Goal: Transaction & Acquisition: Obtain resource

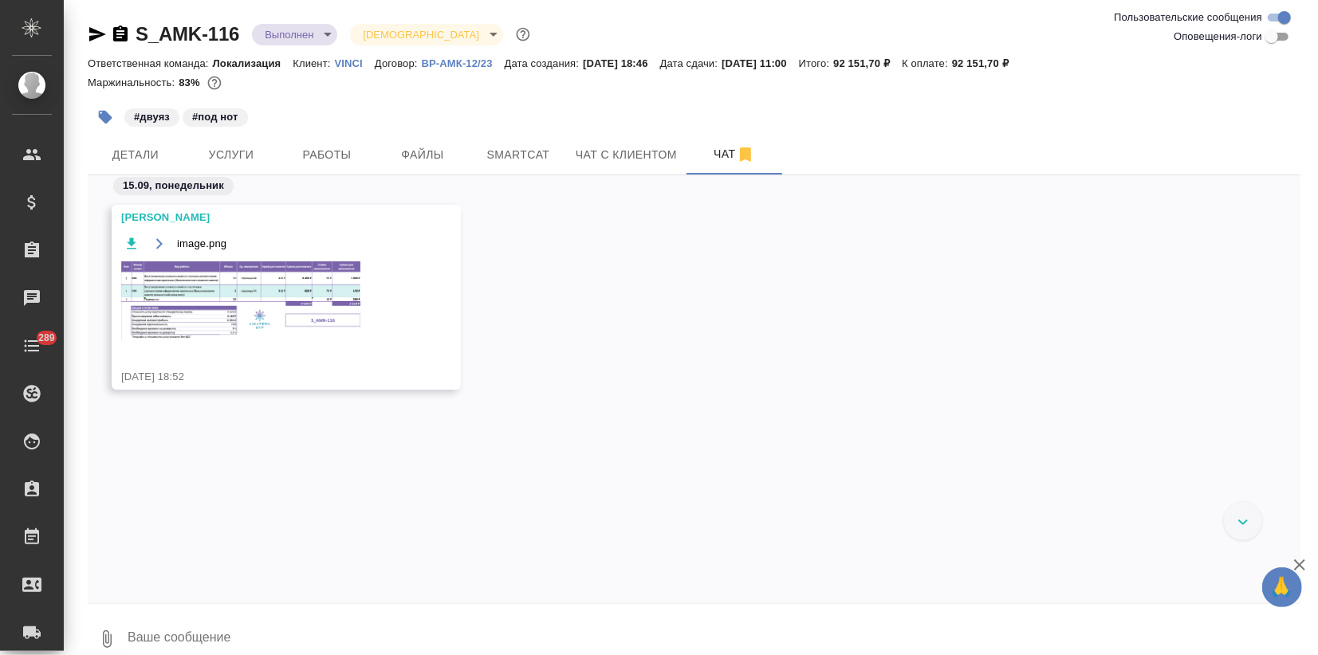
scroll to position [5508, 0]
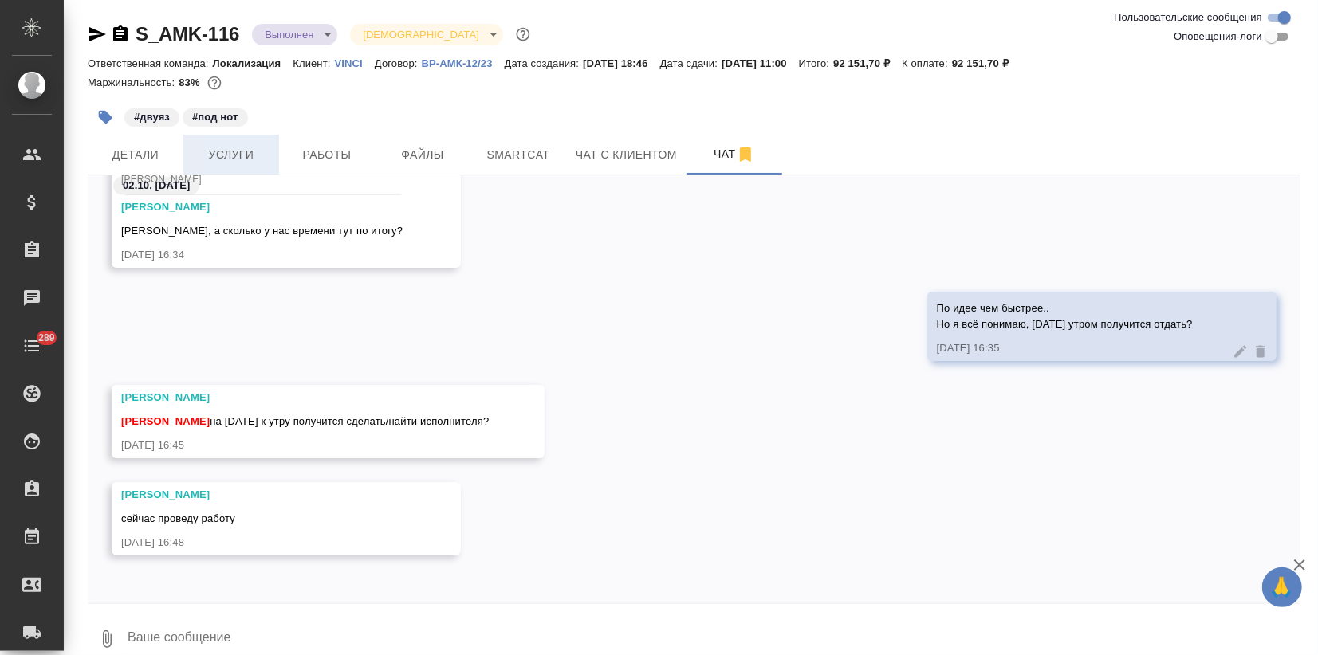
click at [261, 159] on span "Услуги" at bounding box center [231, 155] width 77 height 20
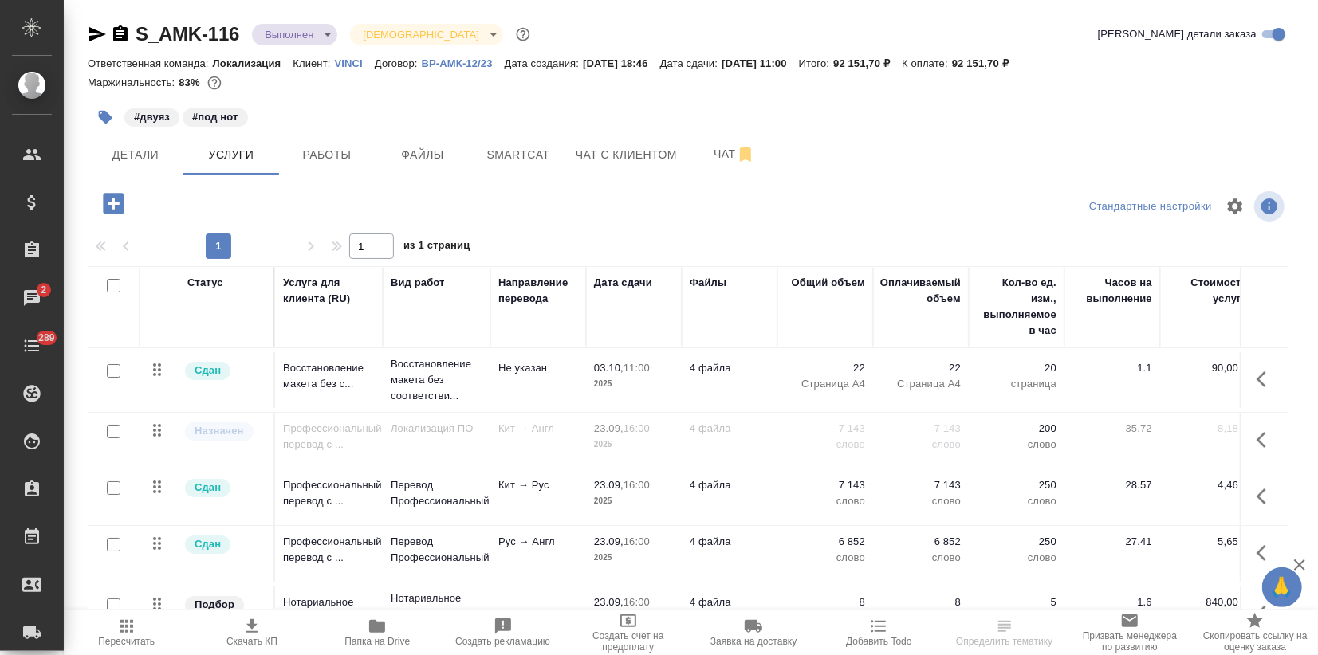
scroll to position [107, 0]
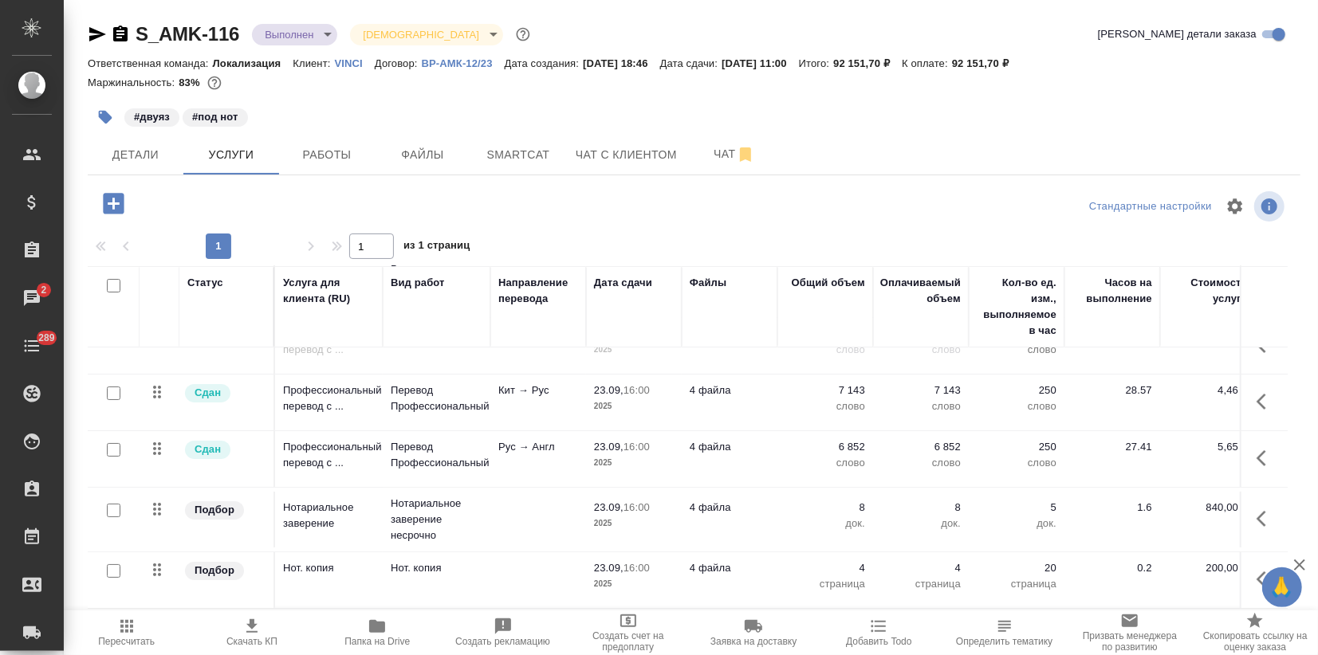
click at [111, 198] on icon "button" at bounding box center [113, 203] width 21 height 21
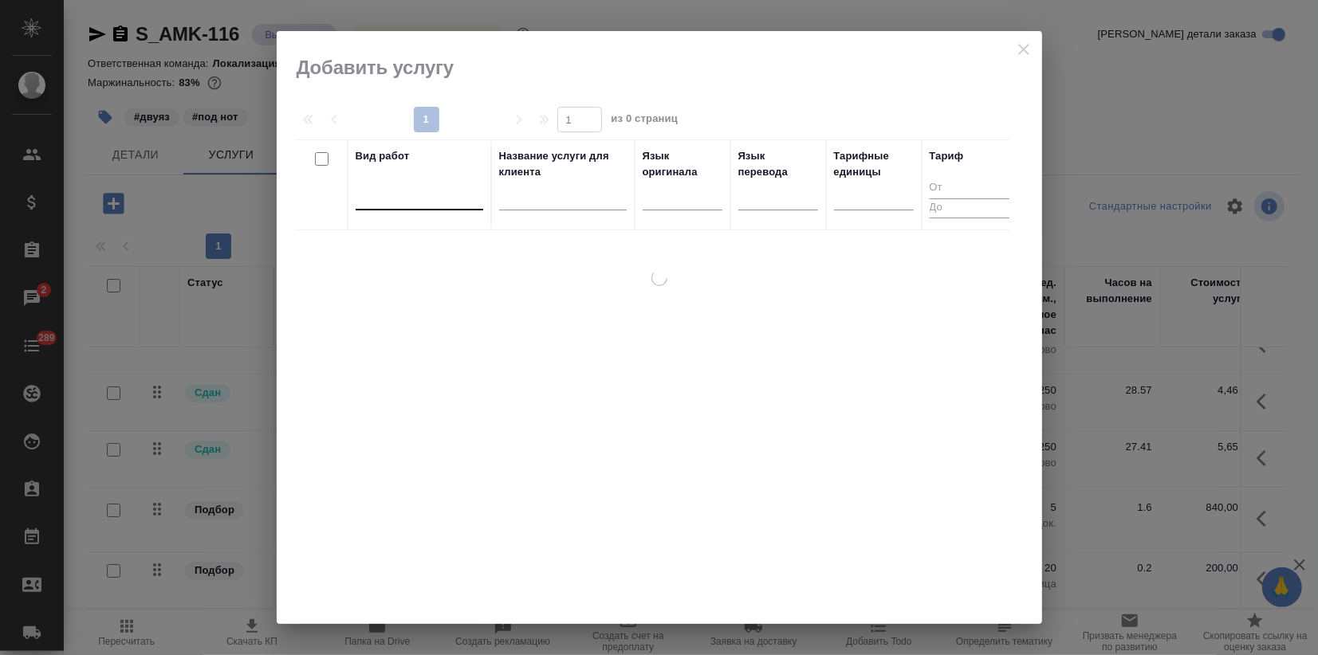
click at [427, 200] on div at bounding box center [420, 194] width 128 height 23
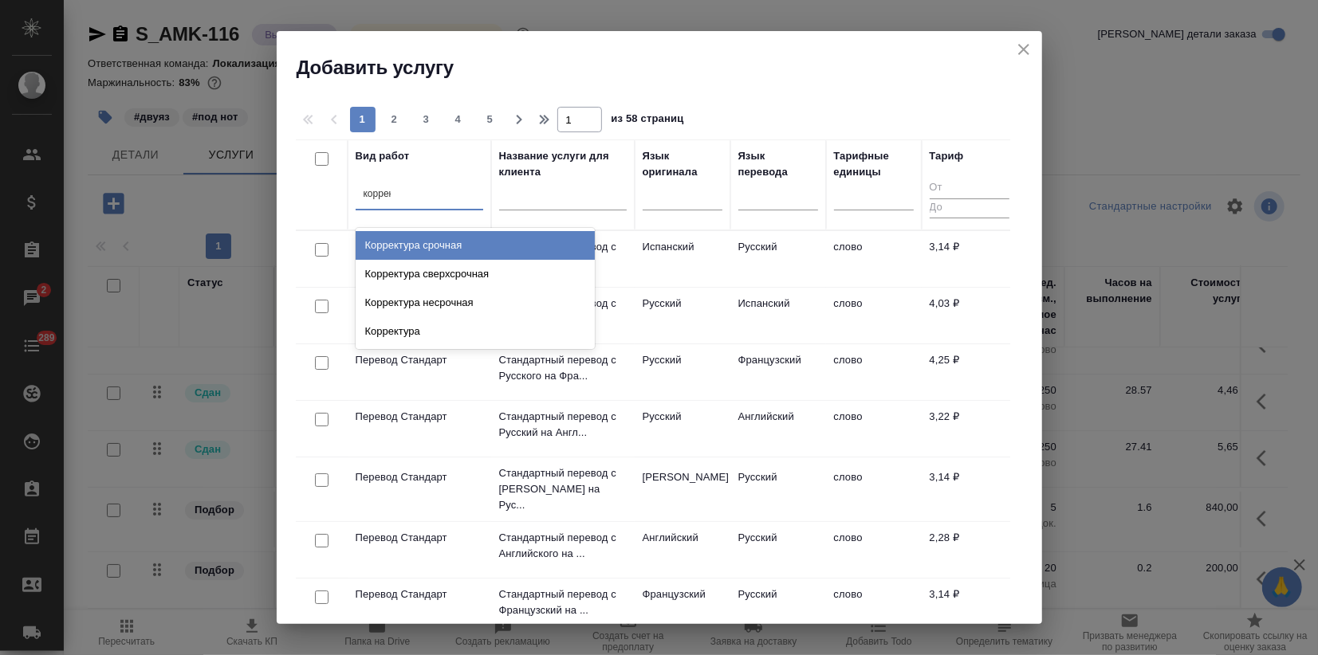
type input "коррект"
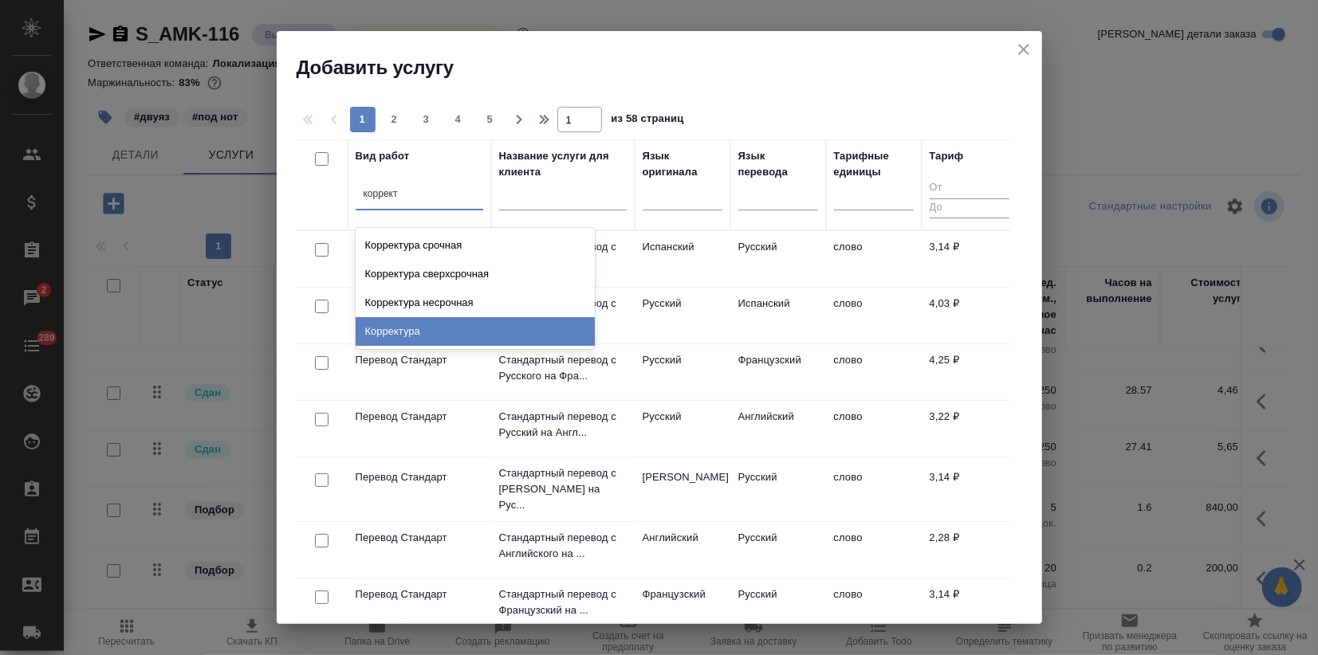
click at [399, 328] on div "Корректура" at bounding box center [475, 331] width 239 height 29
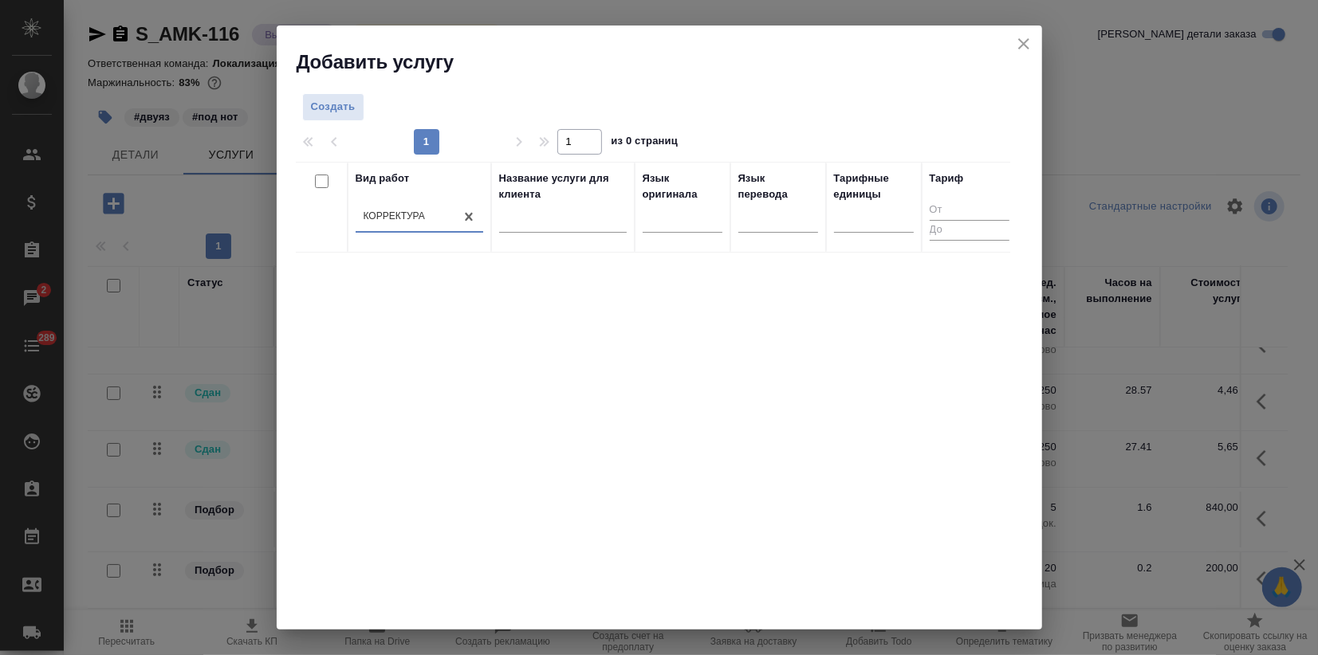
click at [521, 408] on div "Вид работ option Корректура, selected. 0 results available. Select is focused ,…" at bounding box center [653, 401] width 714 height 478
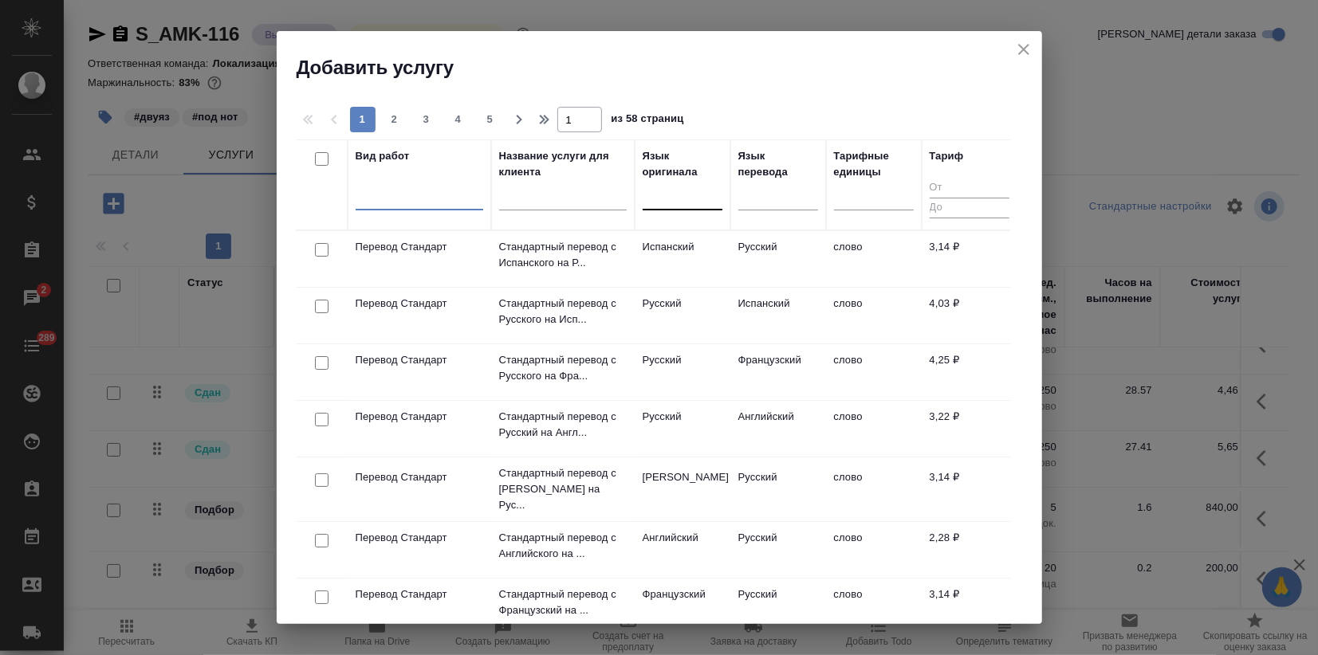
click at [651, 206] on div at bounding box center [683, 194] width 80 height 23
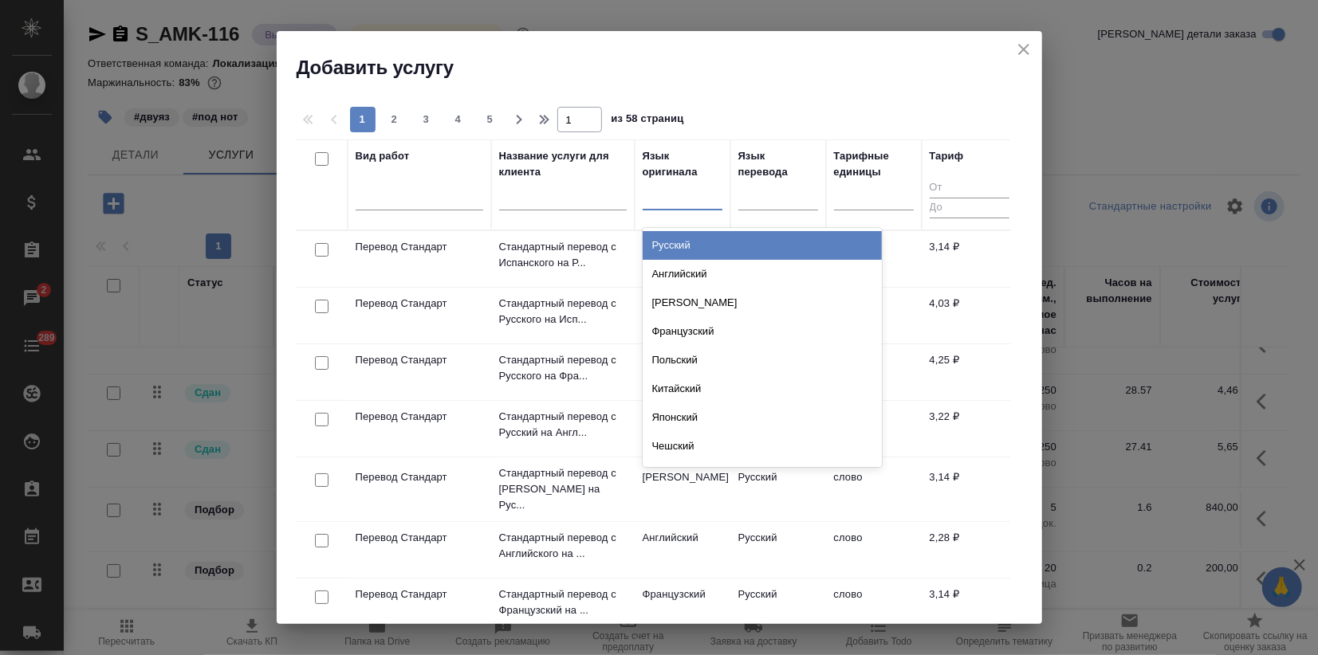
click at [664, 238] on div "Русский" at bounding box center [762, 245] width 239 height 29
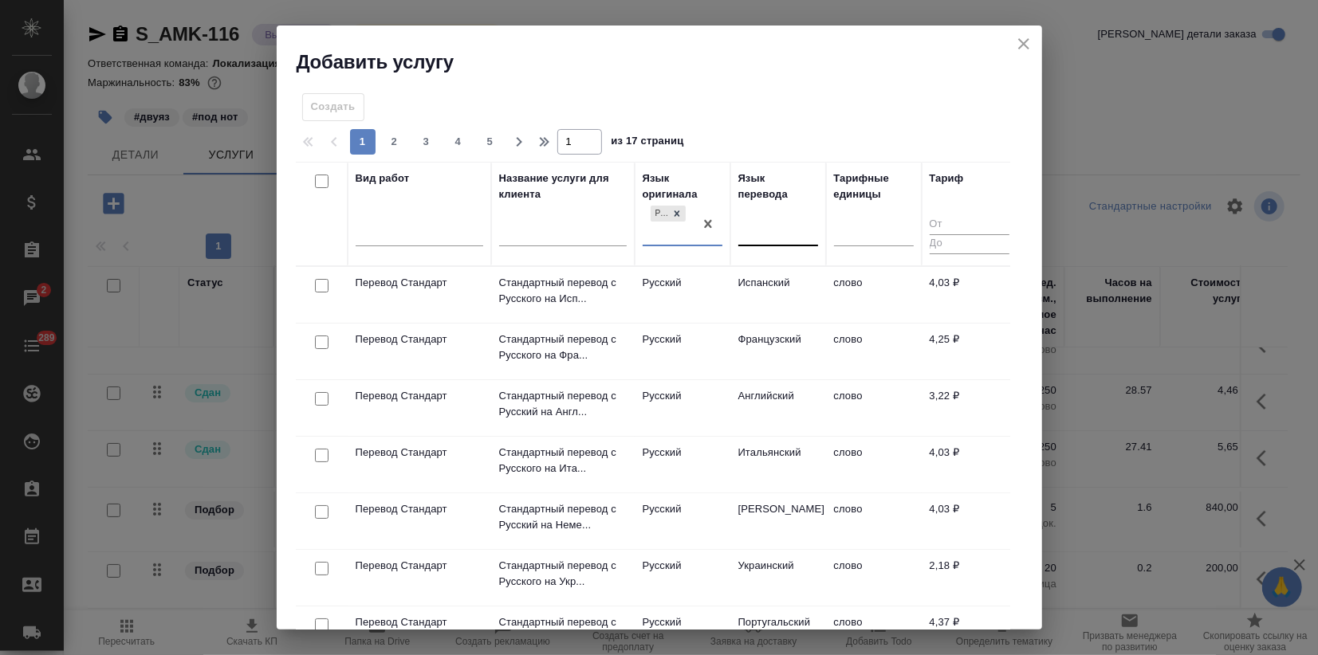
click at [769, 234] on div at bounding box center [778, 230] width 80 height 23
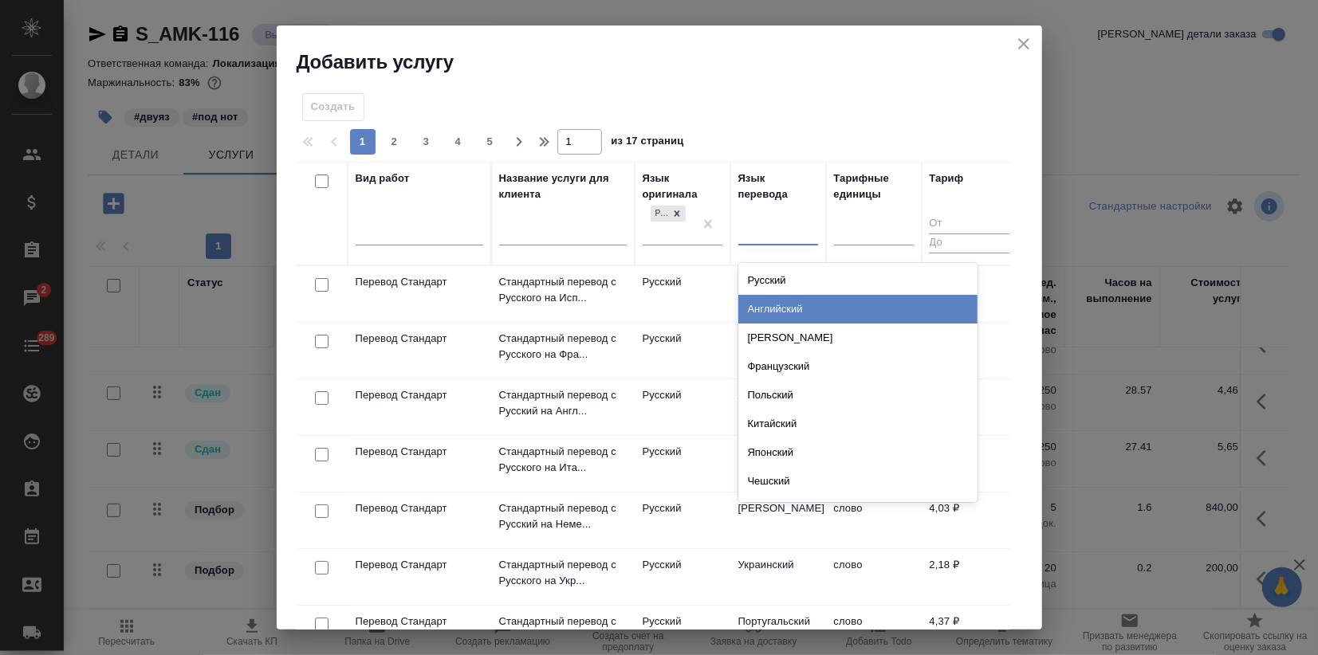
click at [770, 306] on div "Английский" at bounding box center [857, 309] width 239 height 29
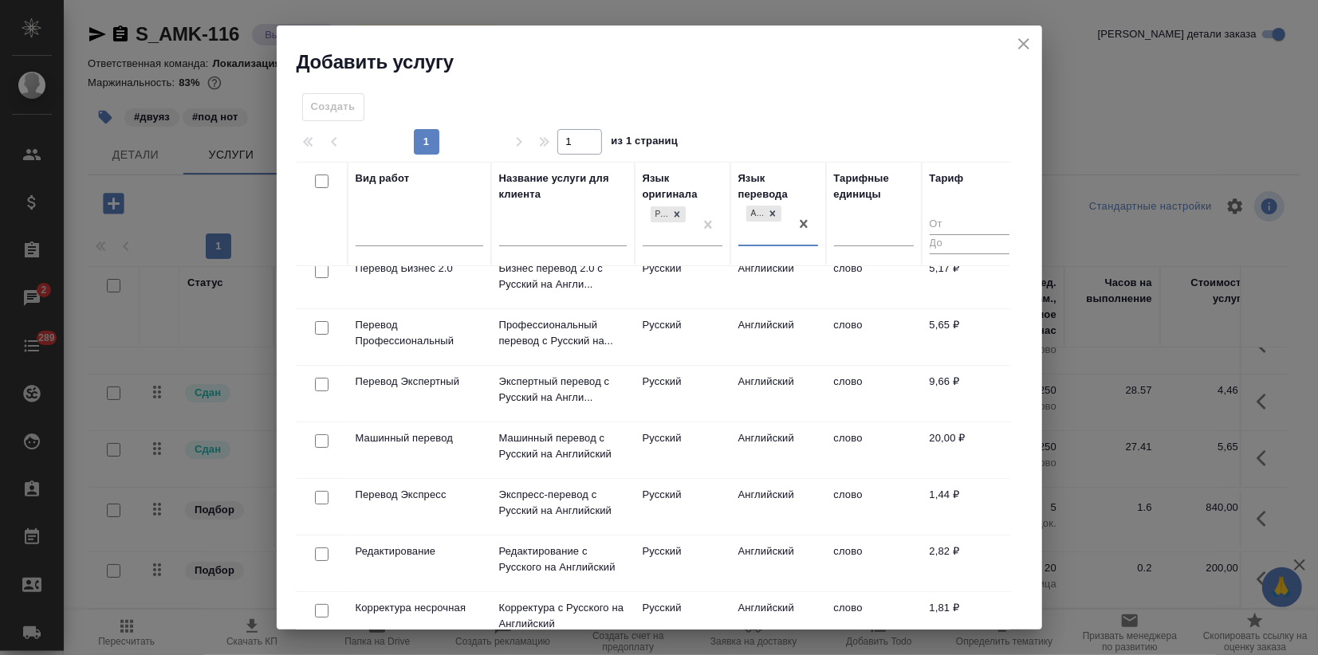
scroll to position [92, 0]
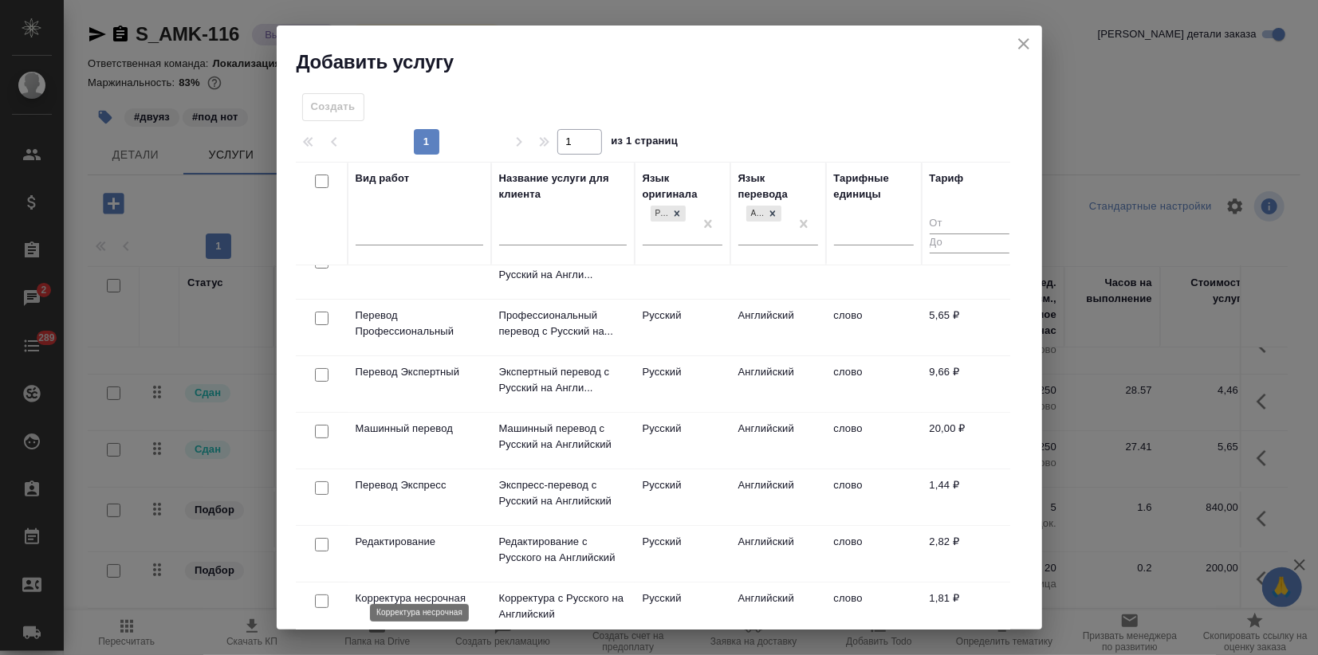
click at [444, 591] on p "Корректура несрочная" at bounding box center [420, 599] width 128 height 16
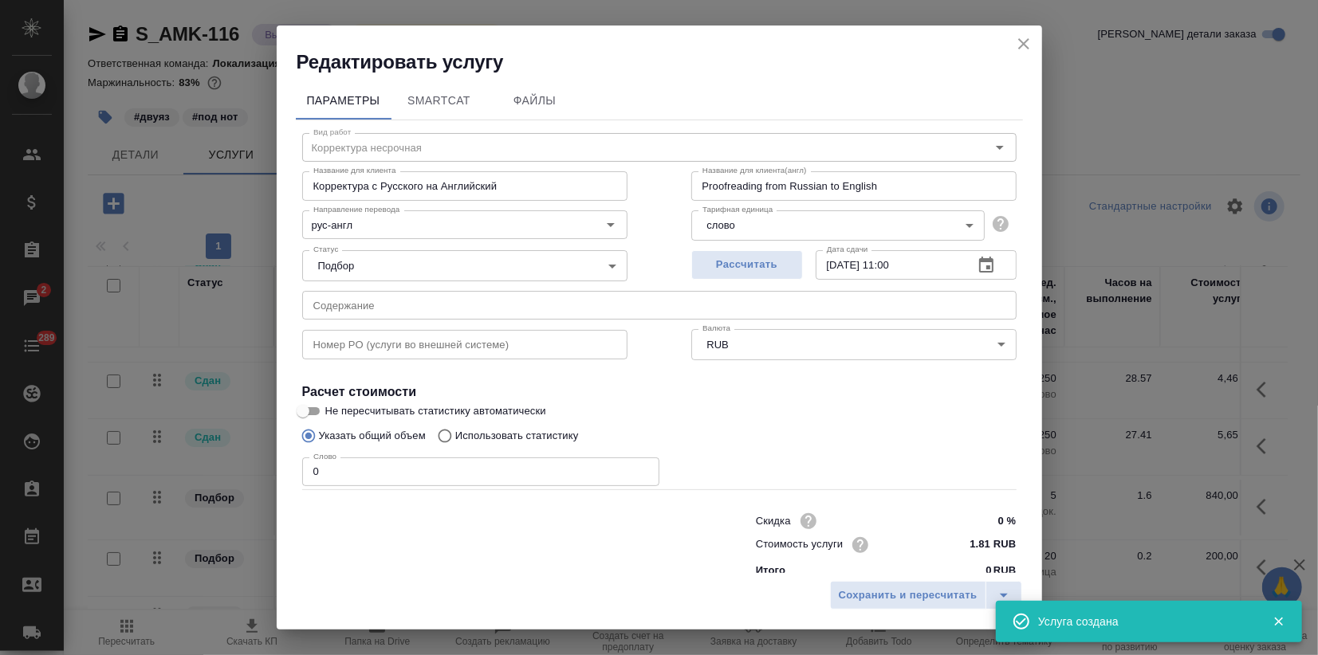
click at [870, 611] on div "Сохранить и пересчитать" at bounding box center [659, 601] width 765 height 57
click at [868, 600] on span "Сохранить и пересчитать" at bounding box center [908, 596] width 139 height 18
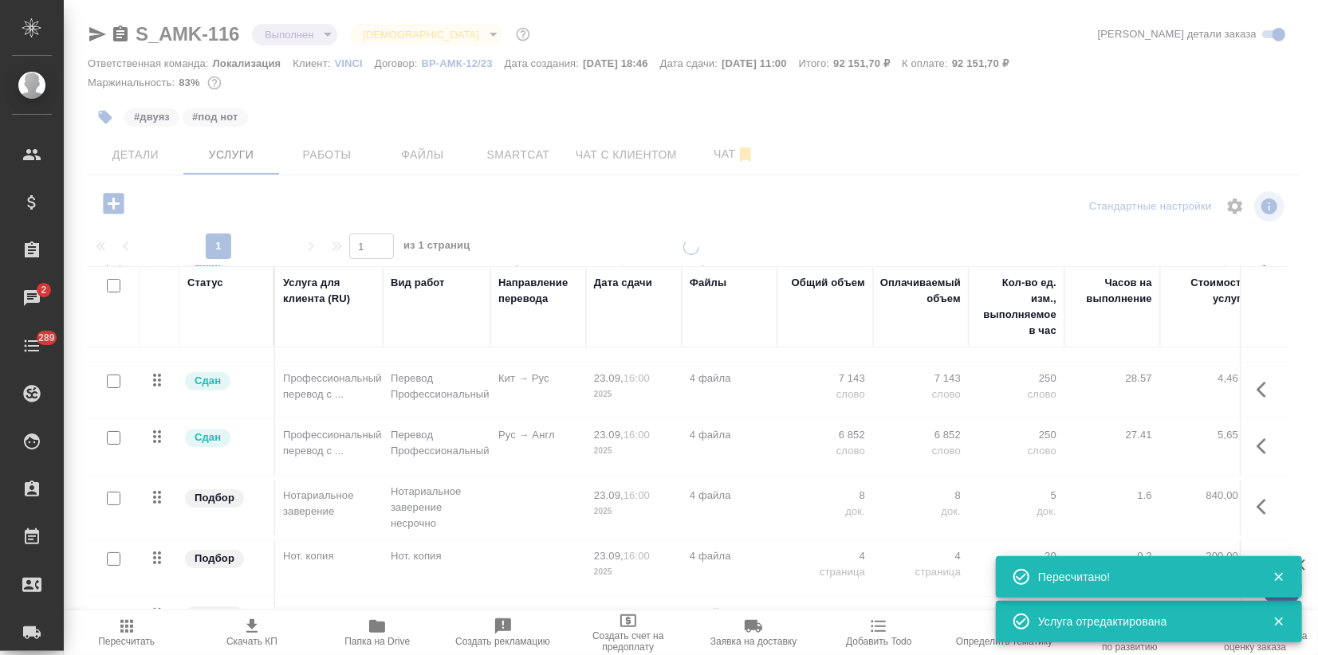
type input "inProgress"
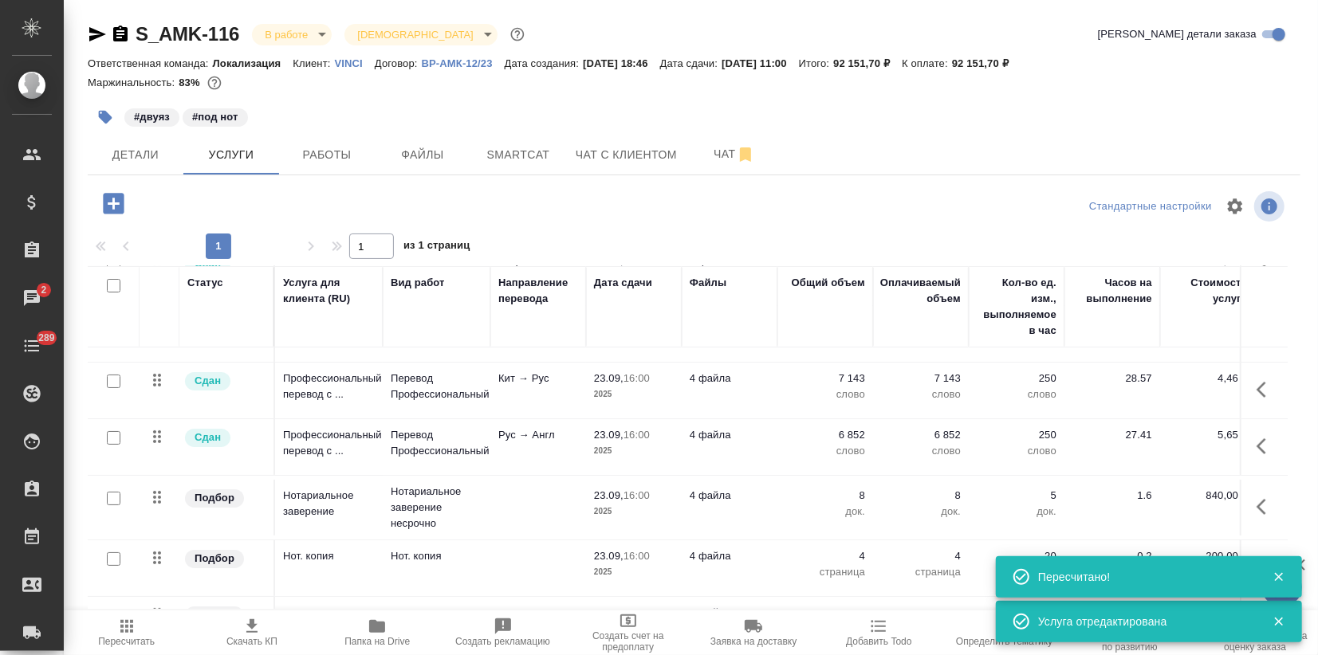
scroll to position [163, 0]
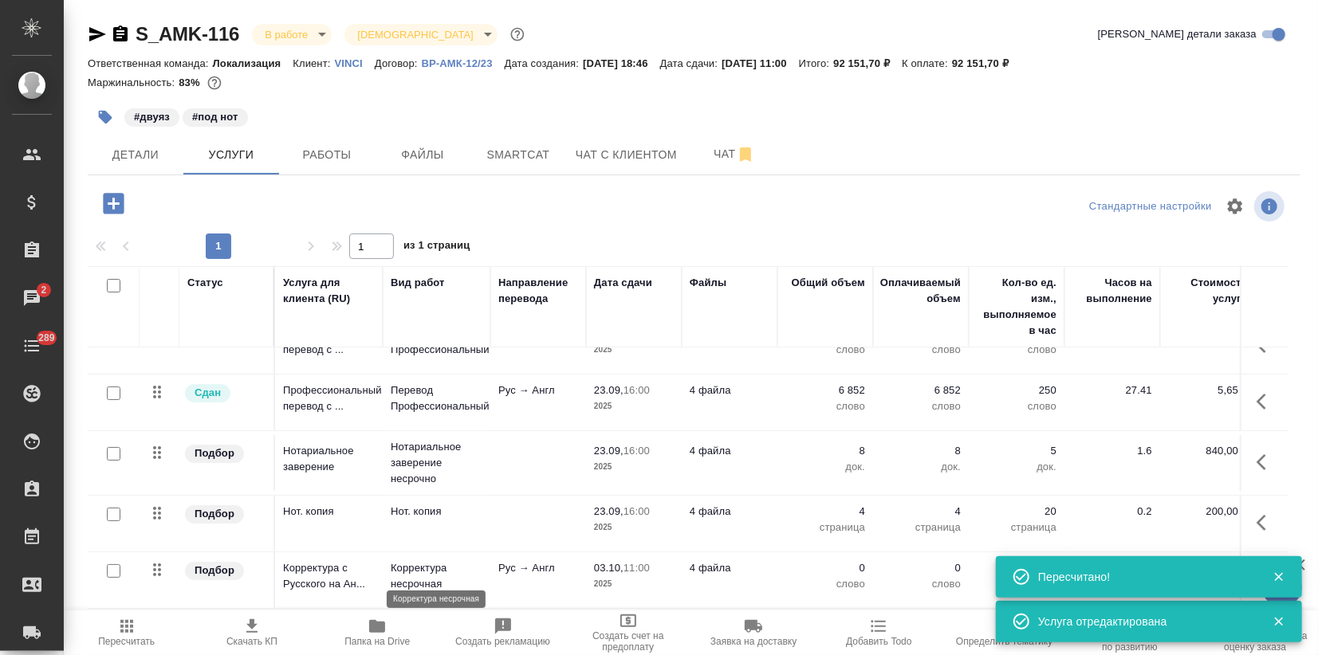
click at [463, 567] on p "Корректура несрочная" at bounding box center [437, 576] width 92 height 32
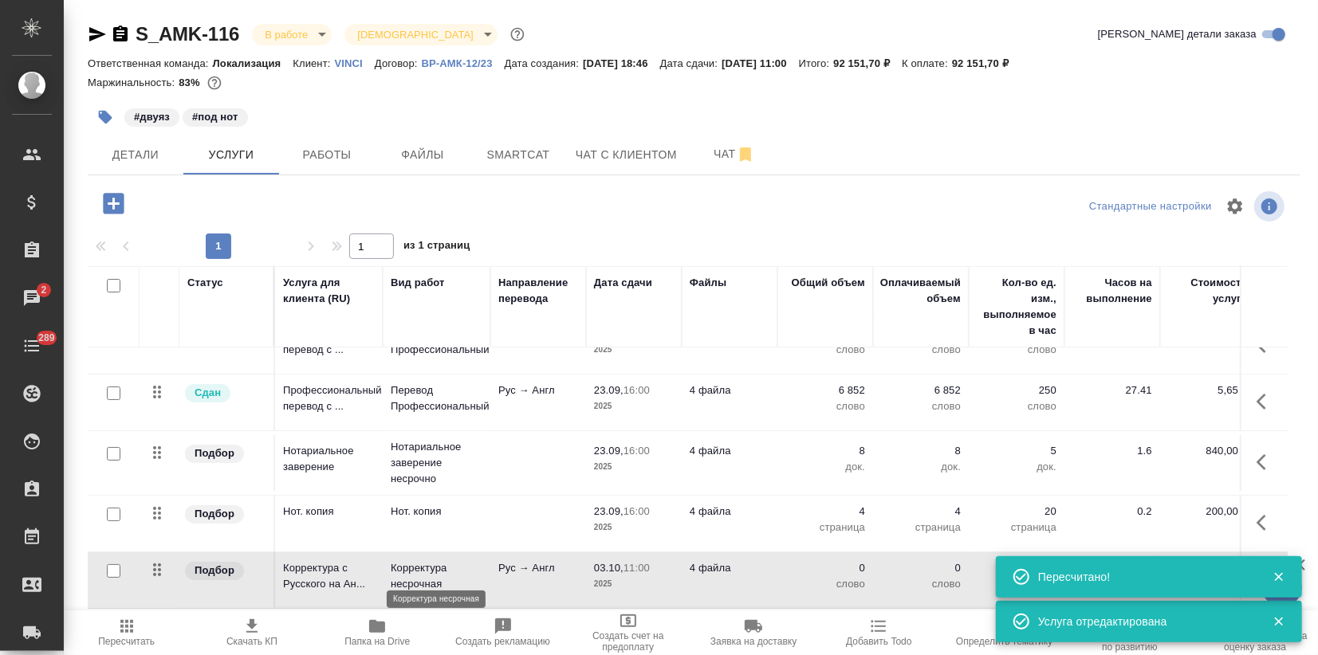
click at [463, 567] on p "Корректура несрочная" at bounding box center [437, 576] width 92 height 32
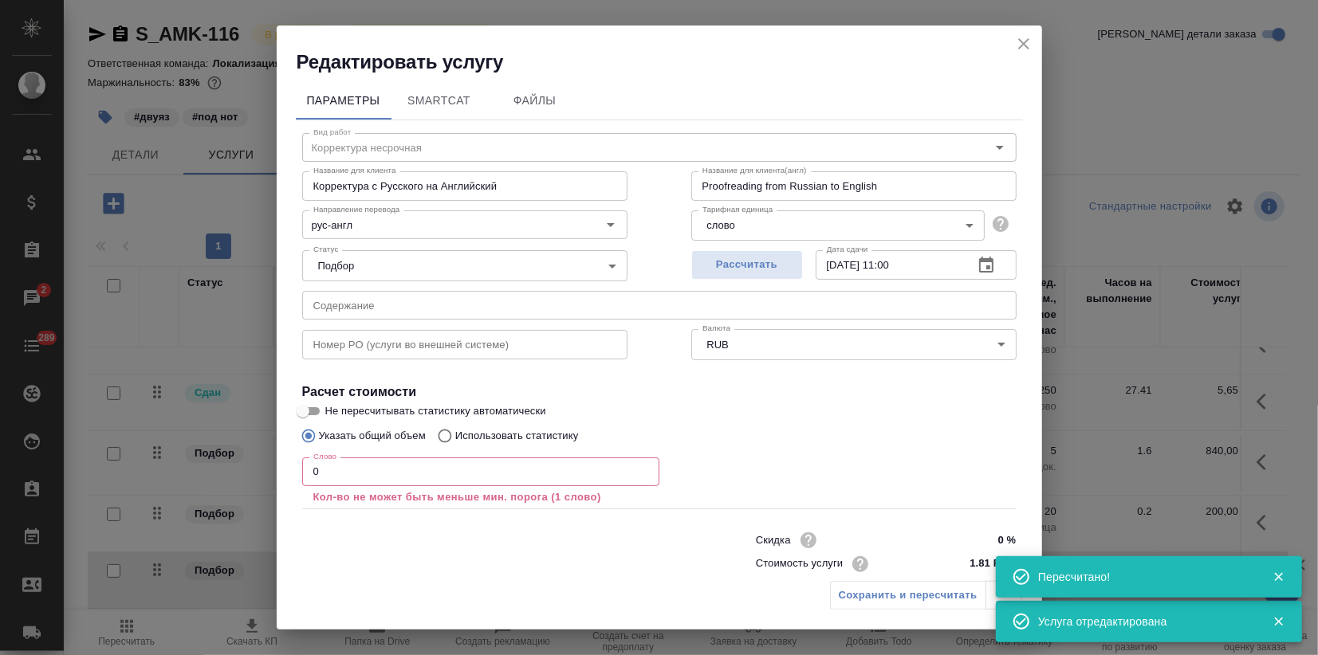
drag, startPoint x: 332, startPoint y: 472, endPoint x: 166, endPoint y: 477, distance: 165.9
click at [200, 476] on div "Редактировать услугу Параметры SmartCat Файлы Вид работ Корректура несрочная Ви…" at bounding box center [659, 327] width 1318 height 655
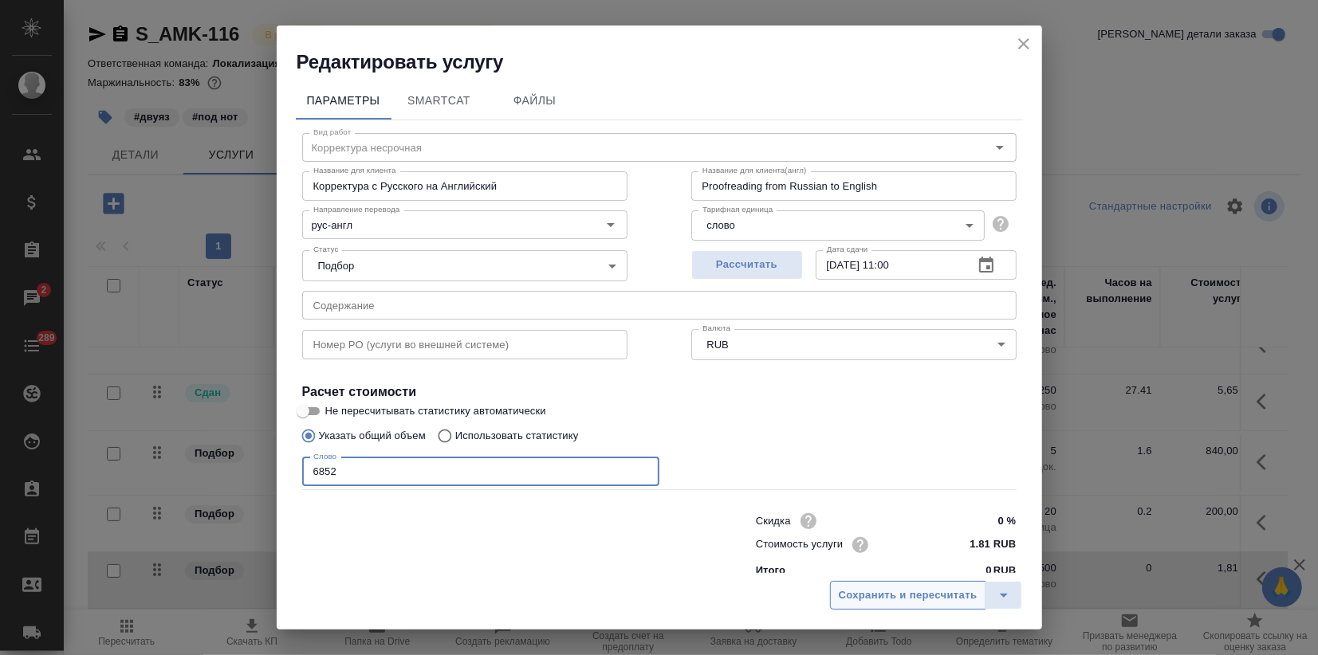
type input "6852"
click at [926, 587] on span "Сохранить и пересчитать" at bounding box center [908, 596] width 139 height 18
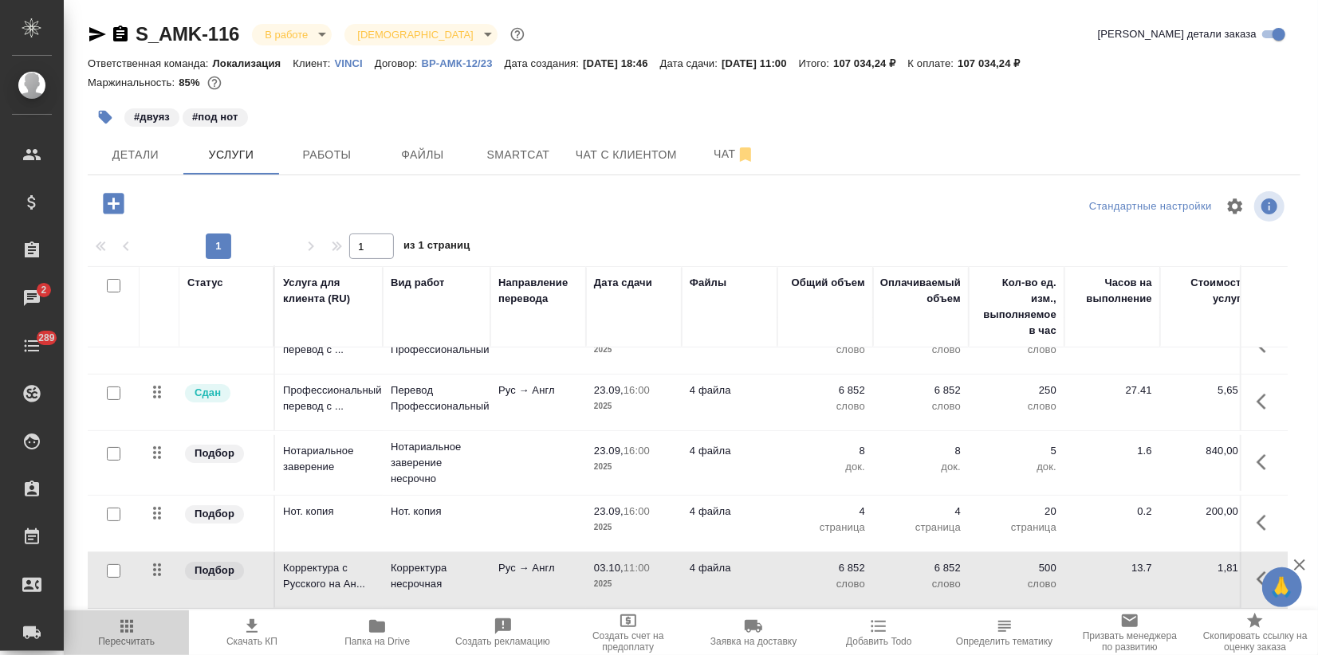
click at [136, 630] on span "Пересчитать" at bounding box center [126, 632] width 106 height 30
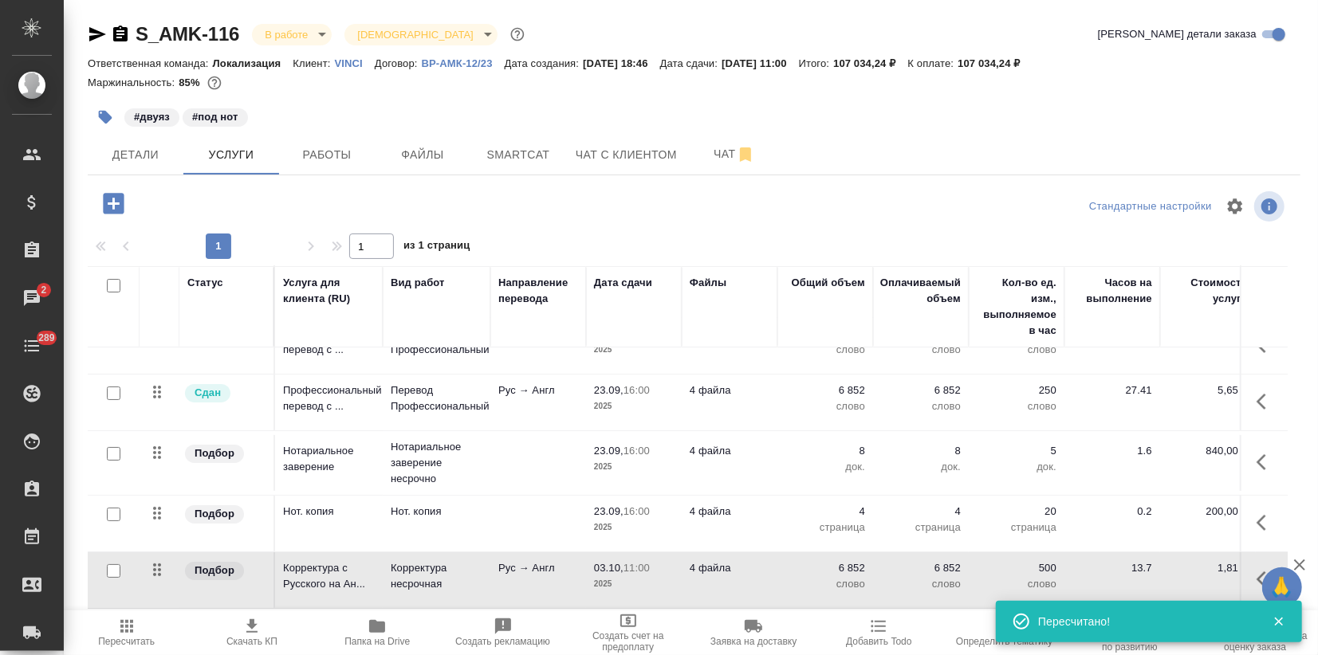
click at [256, 625] on icon "button" at bounding box center [251, 626] width 19 height 19
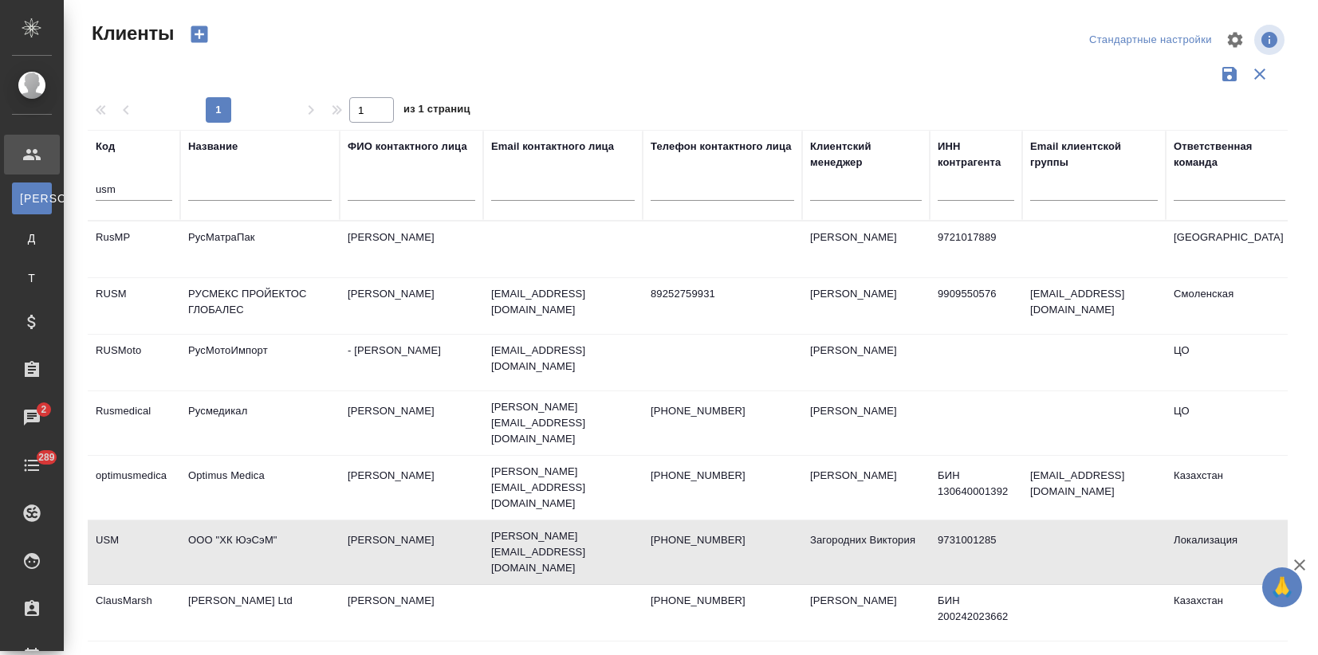
select select "RU"
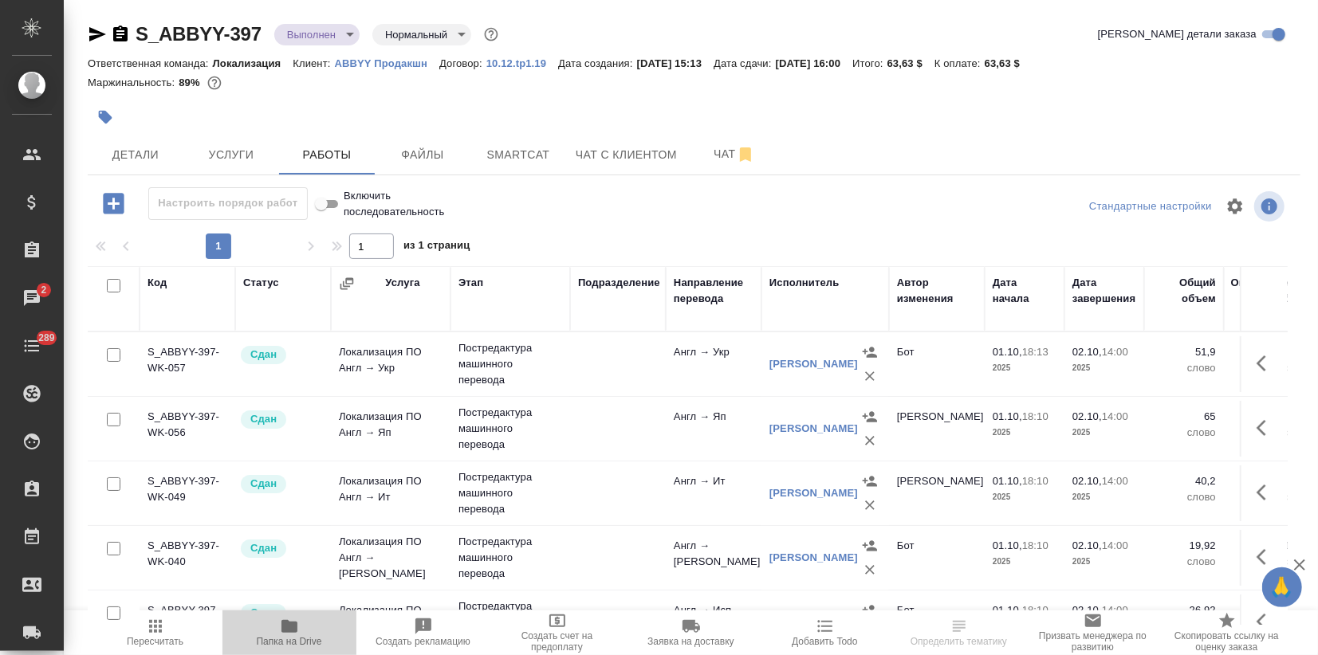
click at [311, 627] on span "Папка на Drive" at bounding box center [289, 632] width 115 height 30
click at [442, 159] on span "Файлы" at bounding box center [422, 155] width 77 height 20
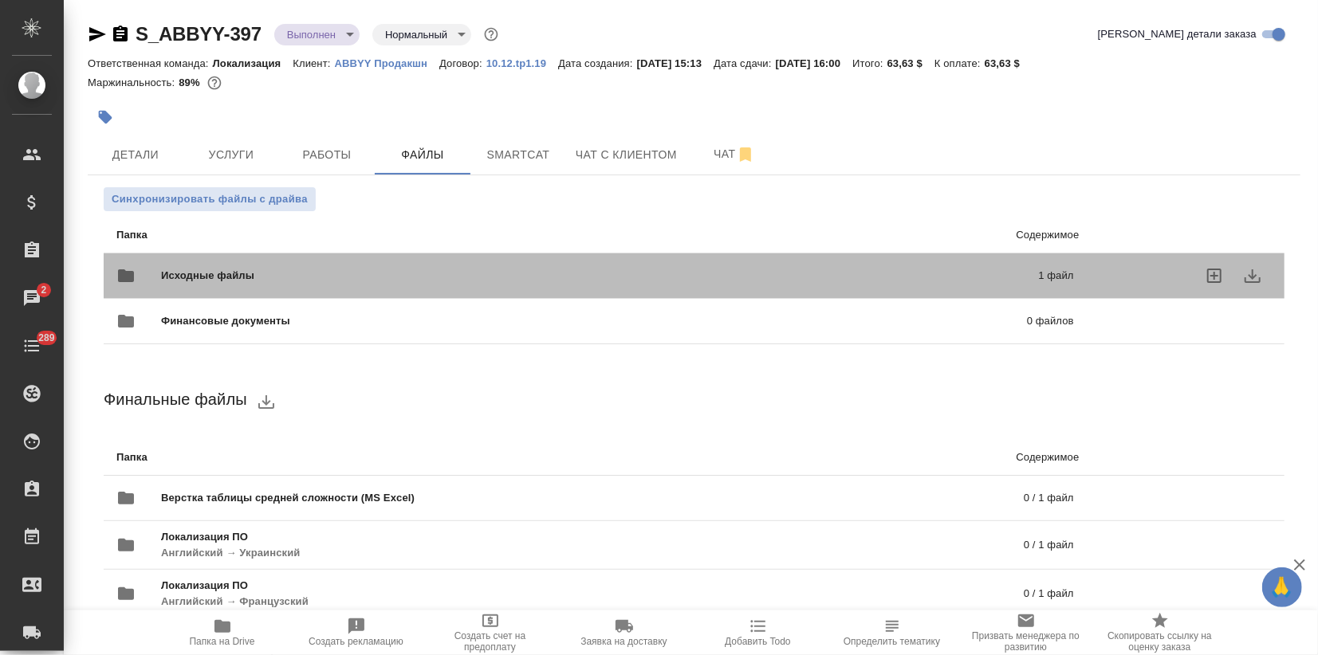
click at [306, 282] on span "Исходные файлы" at bounding box center [404, 276] width 486 height 16
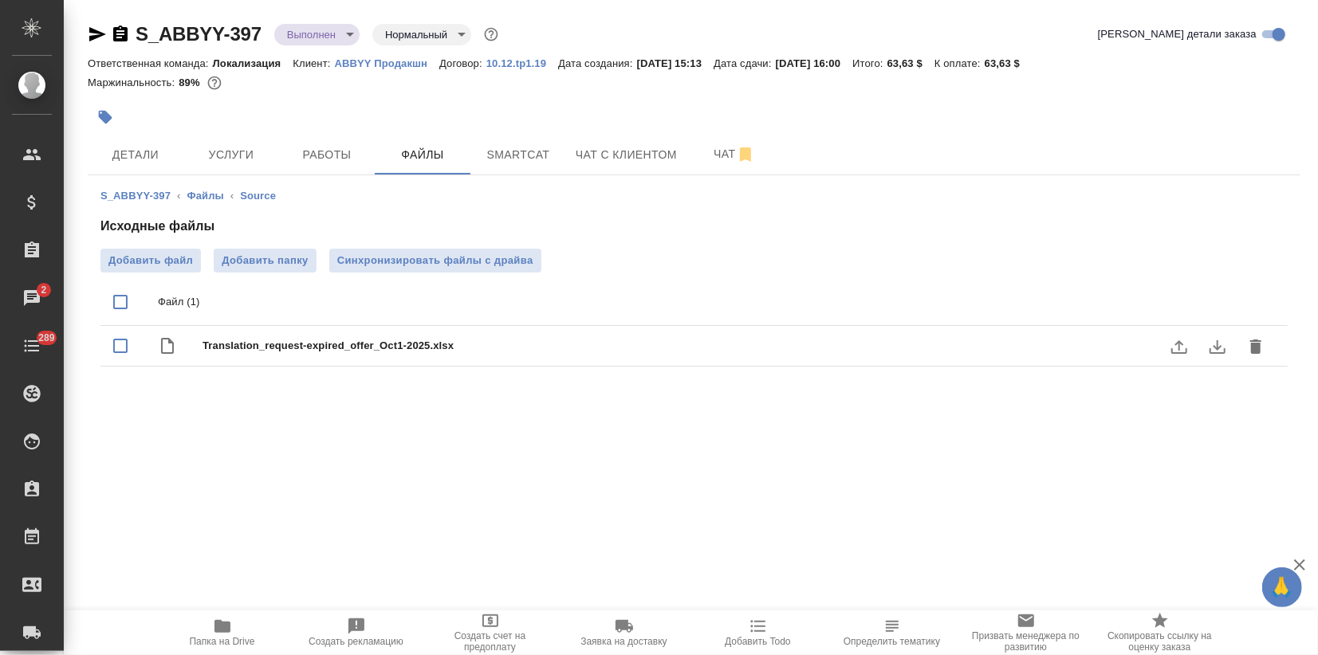
click at [286, 338] on span "Translation_request-expired_offer_Oct1-2025.xlsx" at bounding box center [725, 346] width 1047 height 16
checkbox input "true"
click at [1222, 348] on icon "download" at bounding box center [1217, 346] width 19 height 19
